Goal: Find specific page/section: Find specific page/section

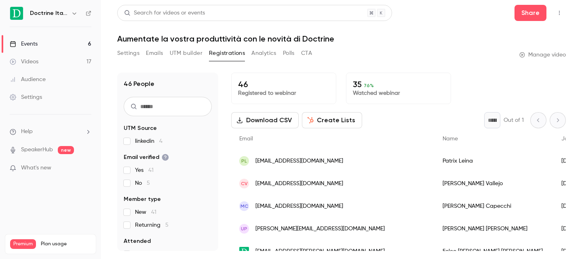
click at [77, 41] on link "Events 6" at bounding box center [50, 44] width 101 height 18
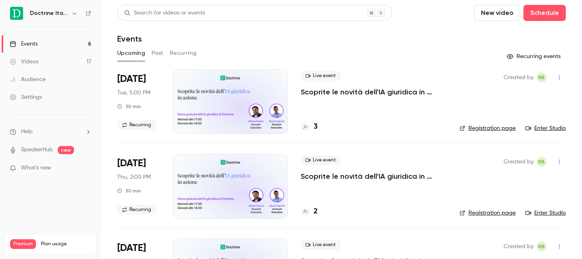
click at [314, 128] on h4 "3" at bounding box center [316, 127] width 4 height 11
